Goal: Transaction & Acquisition: Book appointment/travel/reservation

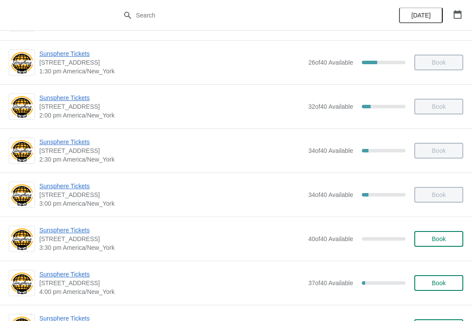
scroll to position [262, 0]
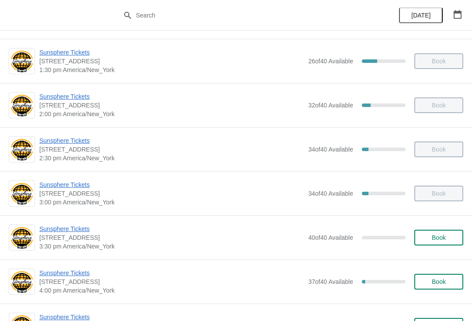
click at [439, 239] on span "Book" at bounding box center [439, 237] width 14 height 7
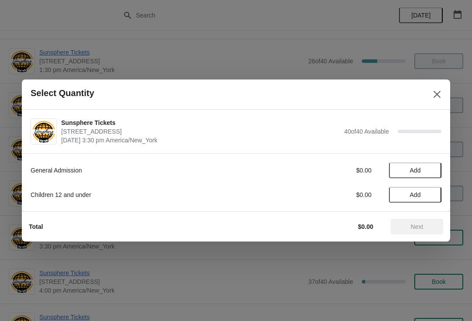
click at [435, 169] on button "Add" at bounding box center [415, 170] width 52 height 16
click at [416, 223] on span "Next" at bounding box center [417, 226] width 13 height 7
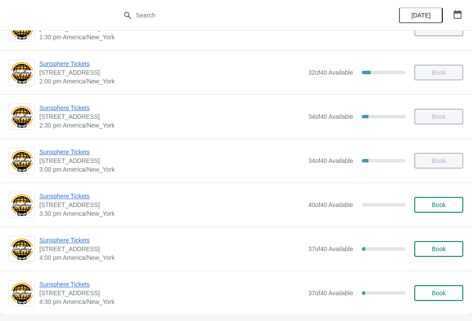
scroll to position [297, 0]
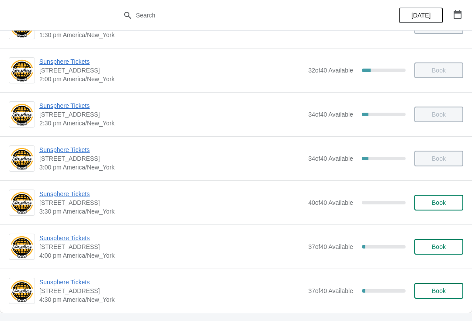
click at [83, 237] on span "Sunsphere Tickets" at bounding box center [171, 238] width 264 height 9
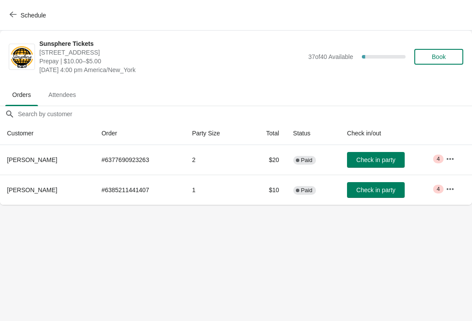
click at [390, 167] on button "Check in party" at bounding box center [376, 160] width 58 height 16
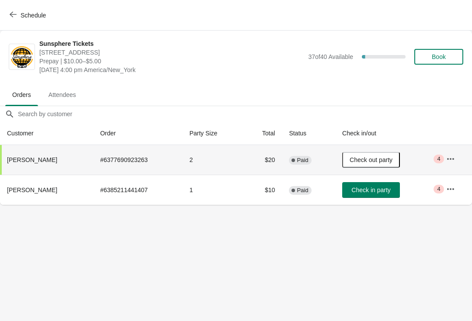
click at [30, 8] on button "Schedule" at bounding box center [28, 15] width 48 height 16
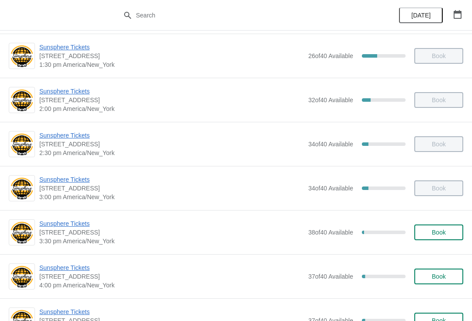
scroll to position [310, 0]
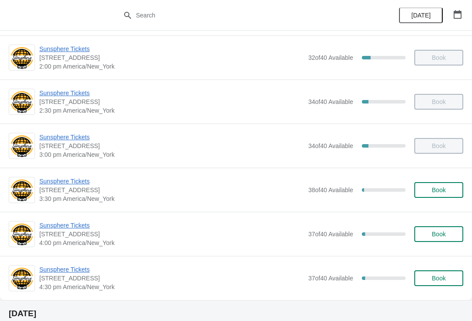
click at [448, 189] on span "Book" at bounding box center [438, 189] width 33 height 7
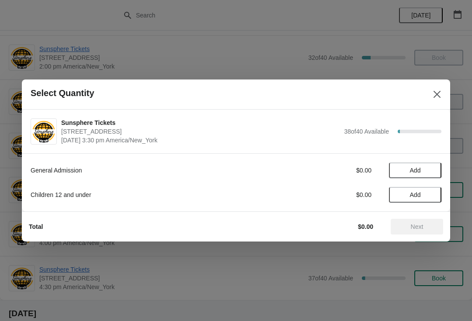
click at [429, 178] on button "Add" at bounding box center [415, 170] width 52 height 16
click at [433, 171] on icon at bounding box center [429, 170] width 9 height 9
click at [419, 224] on span "Next" at bounding box center [417, 226] width 13 height 7
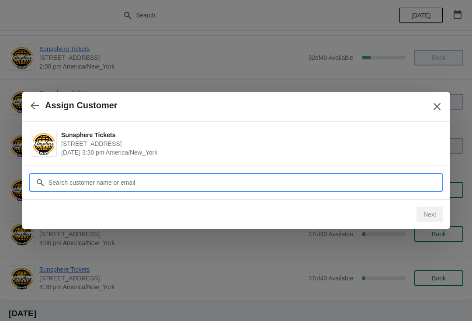
click at [378, 180] on input "Customer" at bounding box center [244, 183] width 393 height 16
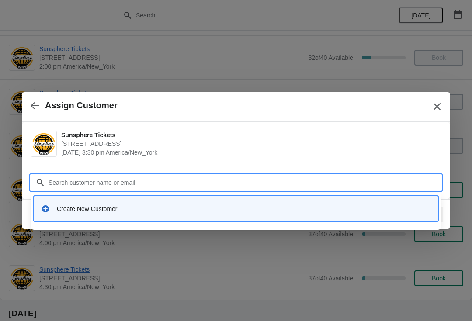
click at [222, 197] on div "Create New Customer" at bounding box center [236, 208] width 404 height 25
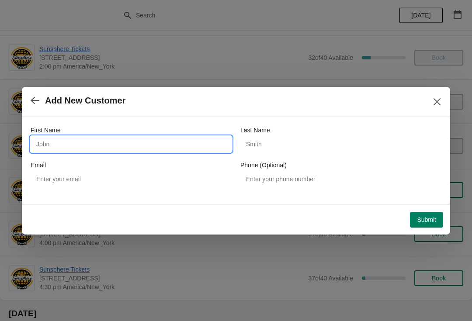
click at [207, 138] on input "First Name" at bounding box center [131, 144] width 201 height 16
type input "W"
click at [428, 212] on button "Submit" at bounding box center [426, 220] width 33 height 16
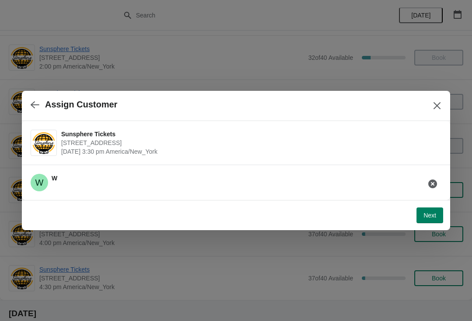
click at [431, 213] on span "Next" at bounding box center [429, 215] width 13 height 7
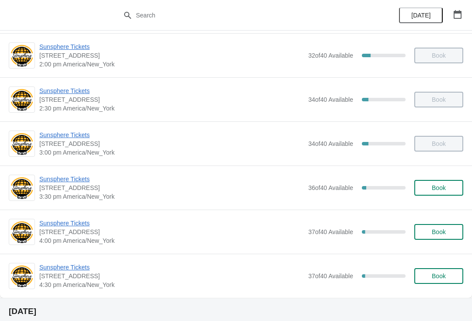
scroll to position [317, 0]
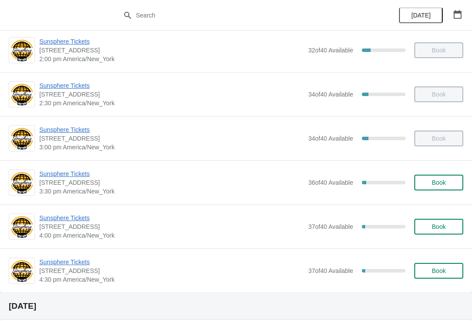
click at [82, 218] on span "Sunsphere Tickets" at bounding box center [171, 218] width 264 height 9
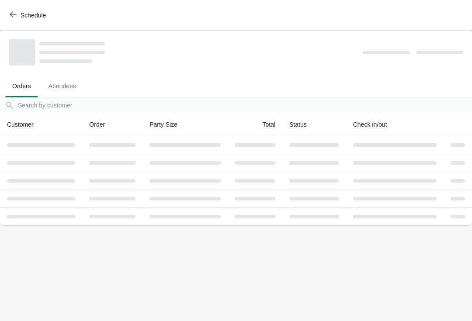
scroll to position [0, 0]
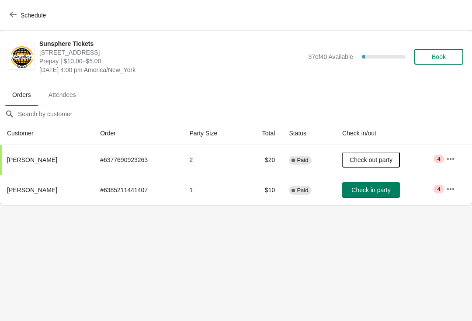
click at [388, 187] on span "Check in party" at bounding box center [370, 189] width 39 height 7
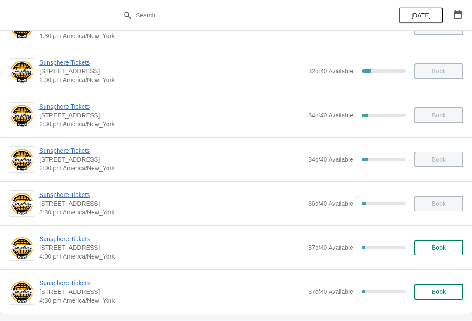
scroll to position [299, 0]
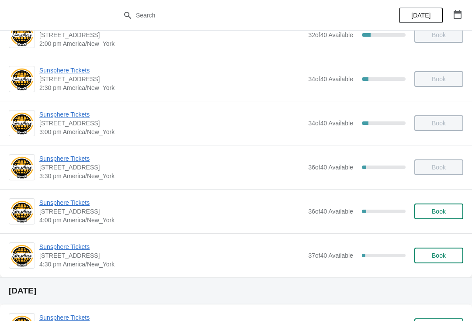
scroll to position [335, 0]
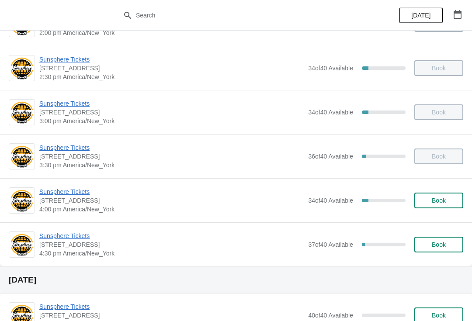
scroll to position [344, 0]
click at [69, 224] on div "Sunsphere Tickets 810 Clinch Avenue, Knoxville, TN, USA 4:30 pm America/New_Yor…" at bounding box center [236, 244] width 472 height 44
click at [85, 235] on span "Sunsphere Tickets" at bounding box center [171, 235] width 264 height 9
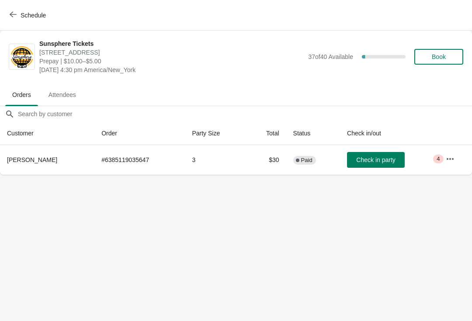
click at [43, 22] on button "Schedule" at bounding box center [28, 15] width 48 height 16
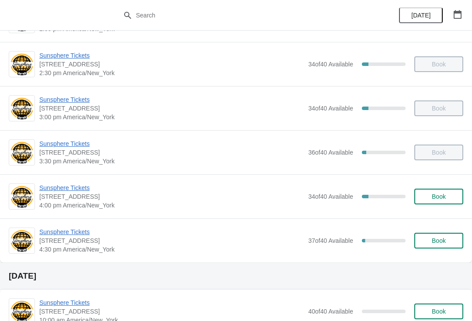
scroll to position [348, 0]
click at [457, 193] on button "Book" at bounding box center [438, 196] width 49 height 16
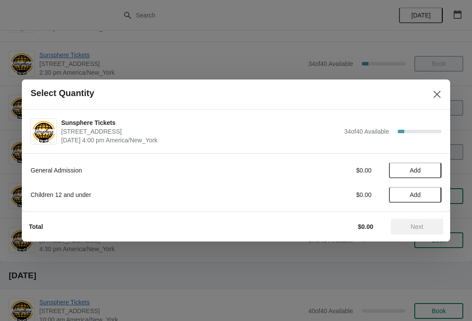
click at [426, 174] on button "Add" at bounding box center [415, 170] width 52 height 16
click at [425, 200] on button "Add" at bounding box center [415, 195] width 52 height 16
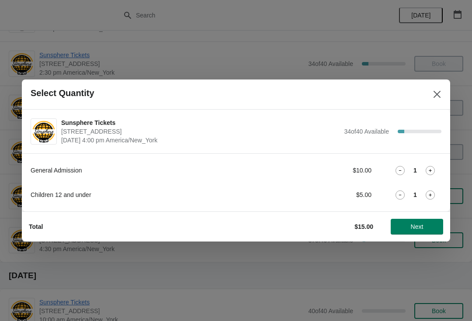
click at [414, 224] on span "Next" at bounding box center [417, 226] width 13 height 7
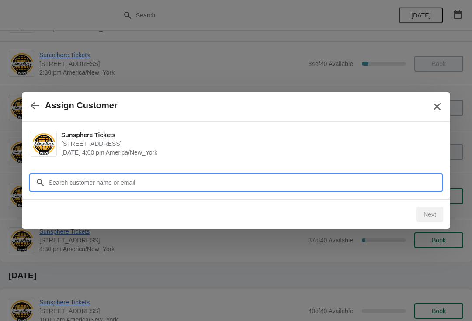
click at [383, 182] on input "Customer" at bounding box center [244, 183] width 393 height 16
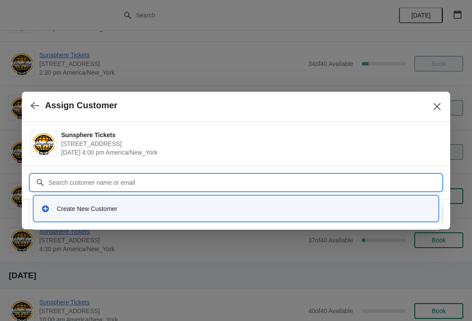
click at [249, 210] on div "Create New Customer" at bounding box center [244, 208] width 374 height 9
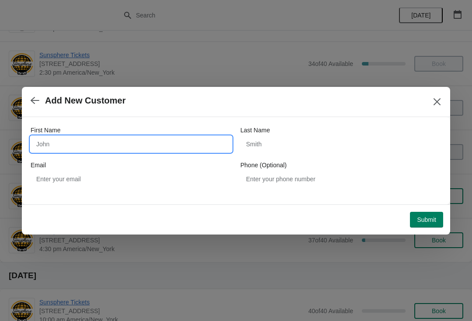
click at [101, 139] on input "First Name" at bounding box center [131, 144] width 201 height 16
type input "W"
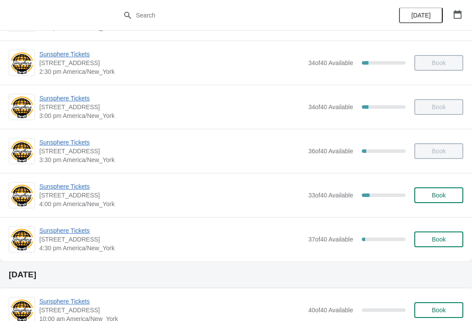
scroll to position [369, 0]
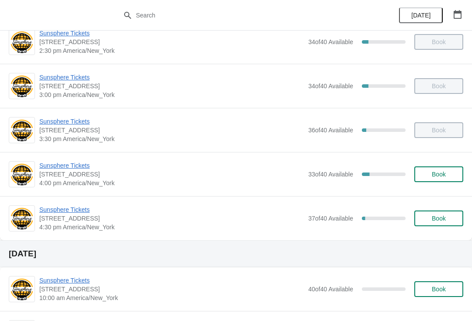
click at [69, 205] on span "Sunsphere Tickets" at bounding box center [171, 209] width 264 height 9
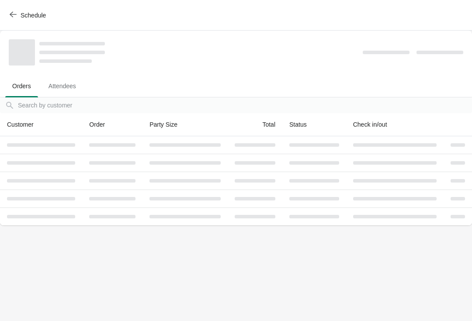
scroll to position [0, 0]
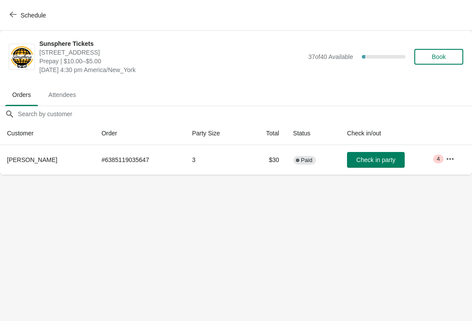
click at [375, 166] on button "Check in party" at bounding box center [376, 160] width 58 height 16
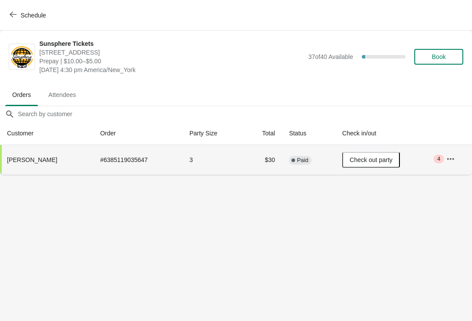
click at [433, 64] on button "Book" at bounding box center [438, 57] width 49 height 16
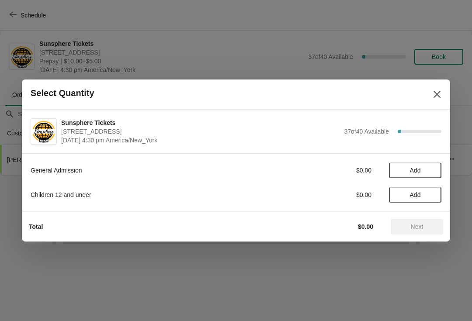
click at [429, 177] on button "Add" at bounding box center [415, 170] width 52 height 16
click at [432, 169] on icon at bounding box center [429, 170] width 9 height 9
click at [428, 202] on button "Add" at bounding box center [415, 195] width 52 height 16
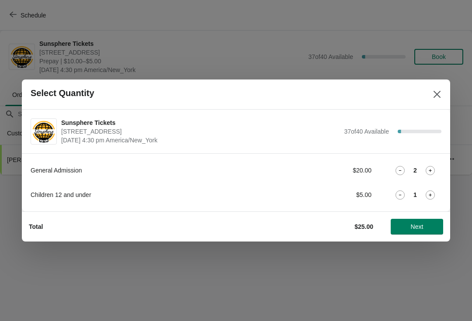
click at [434, 217] on div "Total $25.00 Next" at bounding box center [232, 223] width 421 height 23
click at [415, 231] on button "Next" at bounding box center [416, 227] width 52 height 16
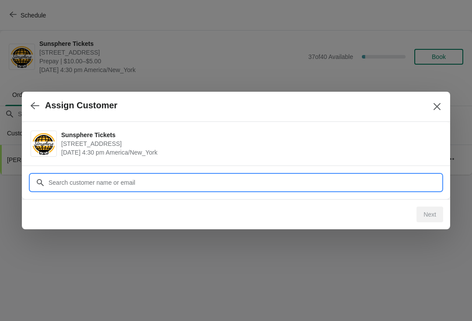
click at [242, 175] on input "Customer" at bounding box center [244, 183] width 393 height 16
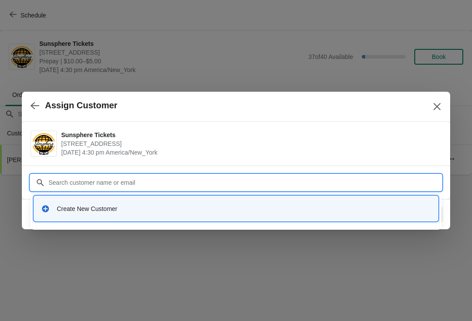
click at [166, 215] on div "Create New Customer" at bounding box center [236, 209] width 397 height 18
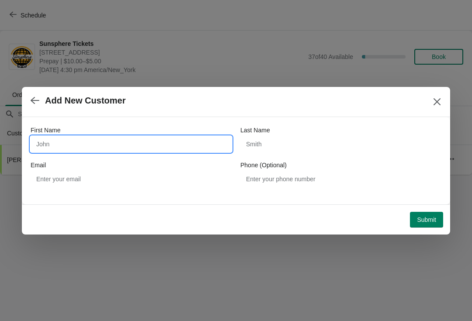
click at [163, 141] on input "First Name" at bounding box center [131, 144] width 201 height 16
type input "W"
